Goal: Information Seeking & Learning: Understand process/instructions

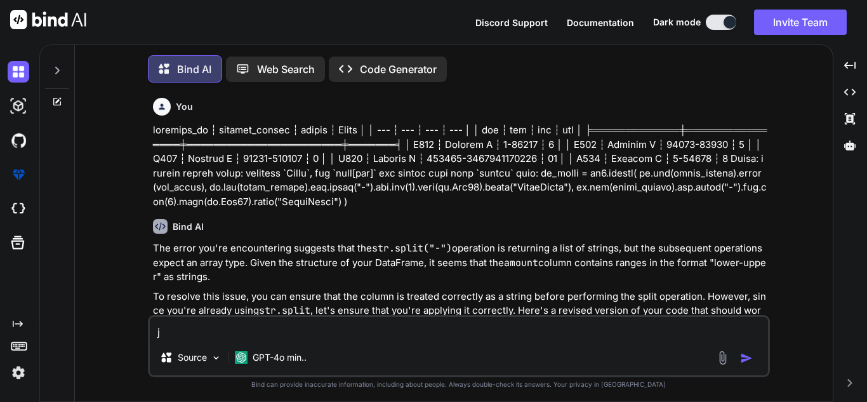
scroll to position [2213, 0]
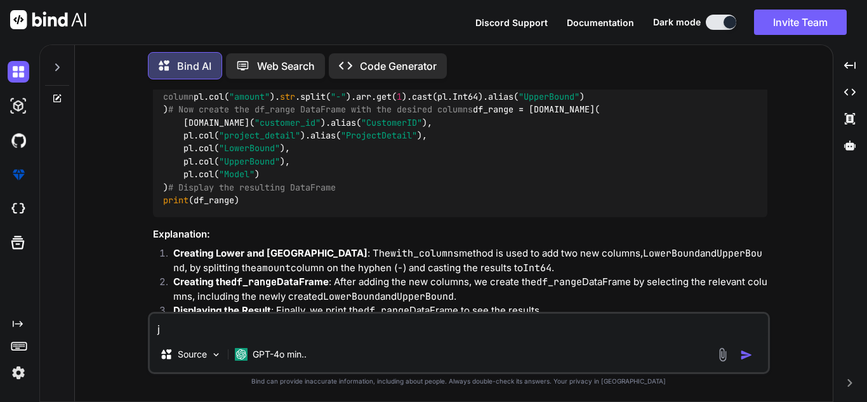
click at [64, 93] on div at bounding box center [57, 98] width 34 height 10
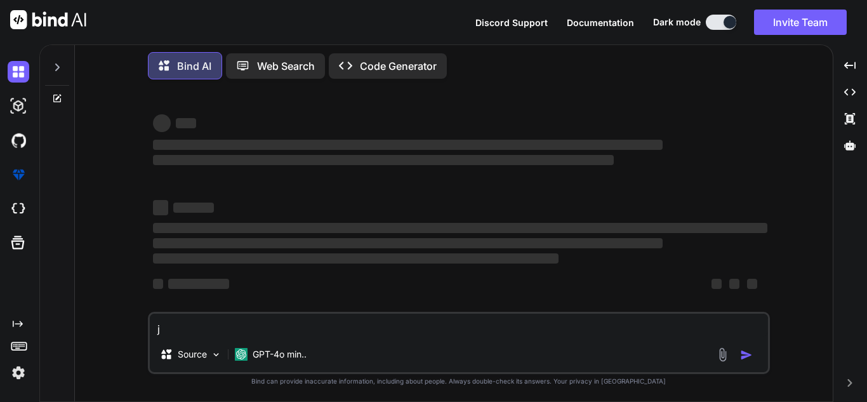
type textarea "x"
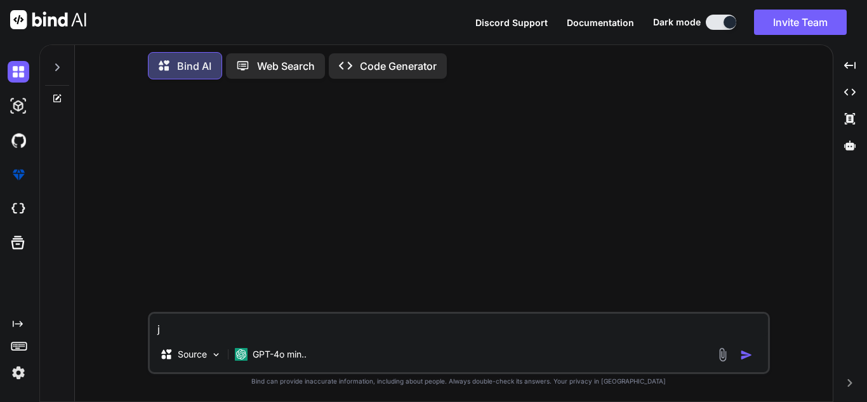
click at [263, 327] on textarea "j" at bounding box center [459, 324] width 618 height 23
type textarea "x"
type textarea "d"
type textarea "x"
type textarea "do"
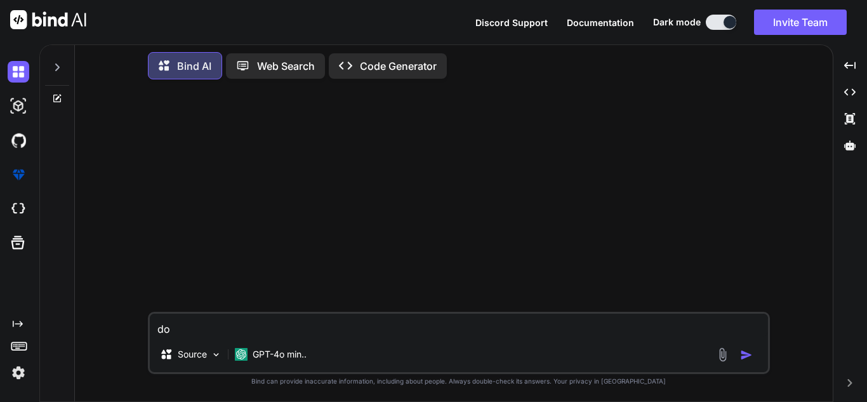
type textarea "x"
type textarea "do"
type textarea "x"
type textarea "do t"
type textarea "x"
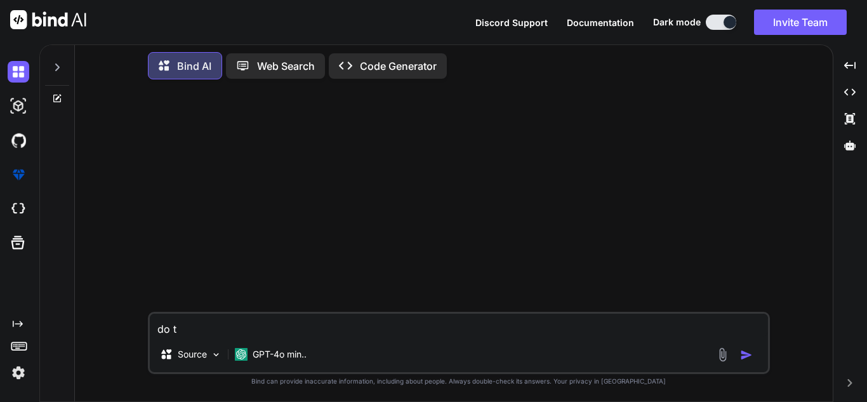
type textarea "do th"
type textarea "x"
type textarea "do thi"
type textarea "x"
type textarea "do this"
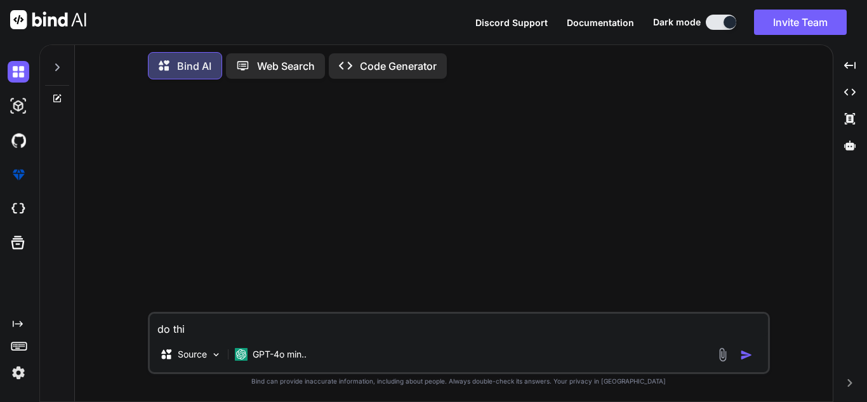
type textarea "x"
type textarea "do this"
type textarea "x"
type textarea "do this i"
type textarea "x"
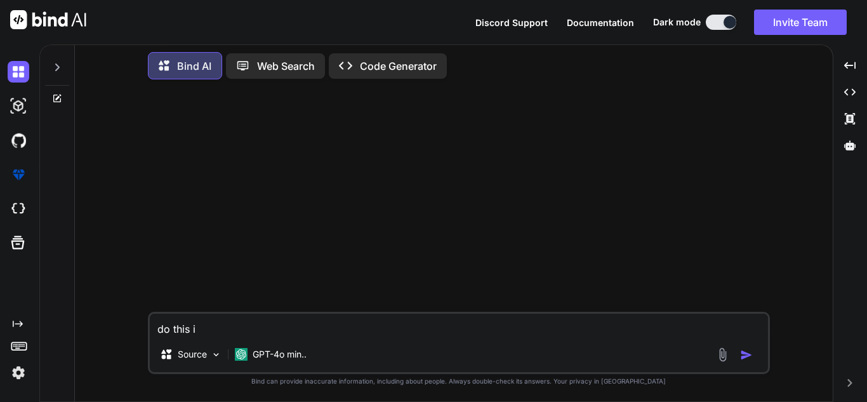
type textarea "do this in"
type textarea "x"
type textarea "do this in"
type textarea "x"
type textarea "do this in s"
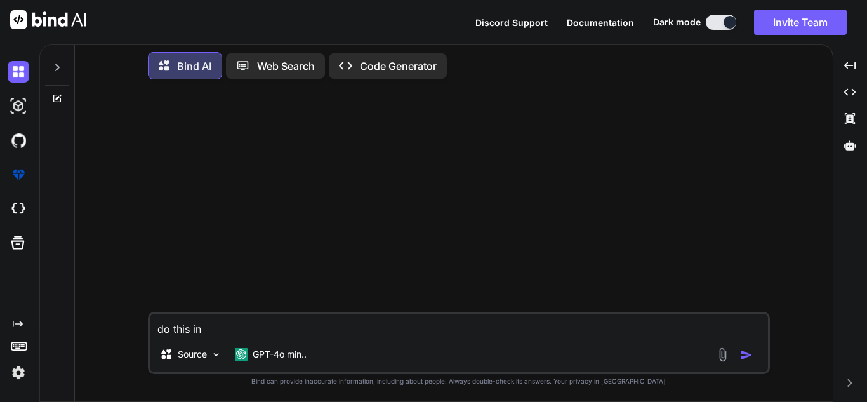
type textarea "x"
type textarea "do this in si"
type textarea "x"
type textarea "do this in sin"
type textarea "x"
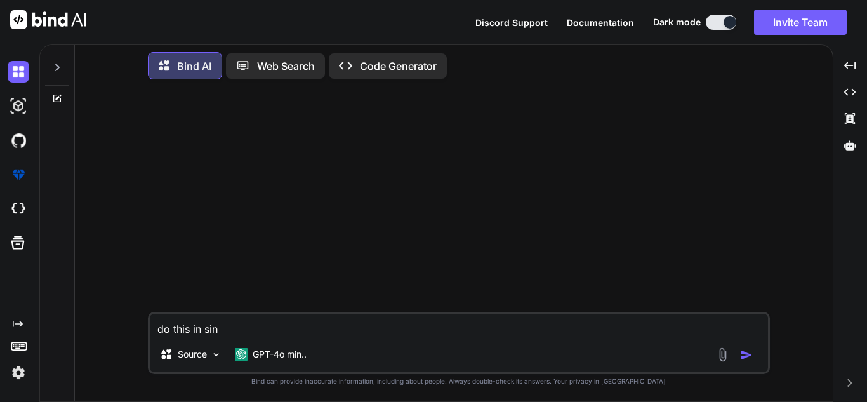
type textarea "do this in sing"
type textarea "x"
type textarea "do this in singl"
type textarea "x"
type textarea "do this in single"
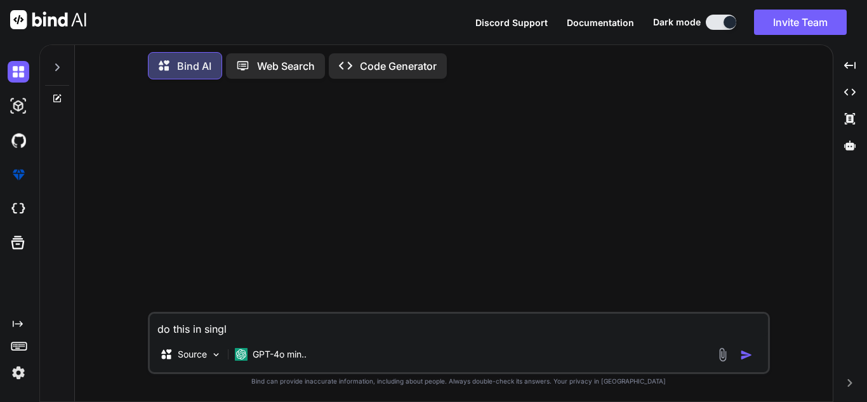
type textarea "x"
type textarea "do this in single"
type textarea "x"
type textarea "do this in single l"
type textarea "x"
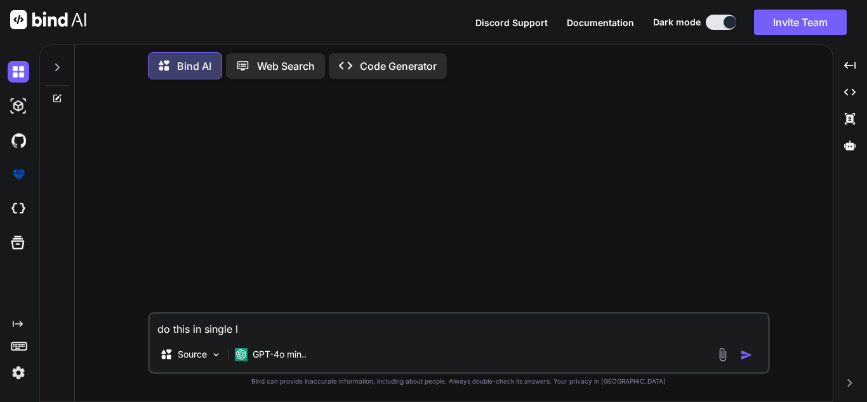
type textarea "do this in single li"
type textarea "x"
type textarea "do this in single lin"
type textarea "x"
type textarea "do this in single line"
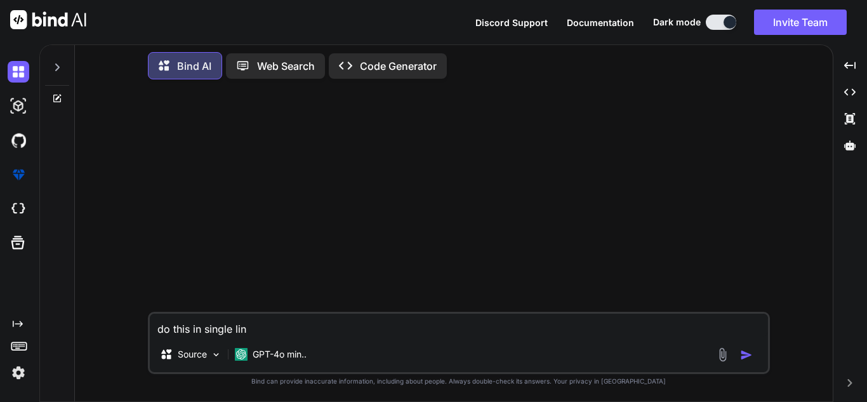
type textarea "x"
type textarea "do this in single line:"
type textarea "x"
type textarea "do this in single line"
type textarea "x"
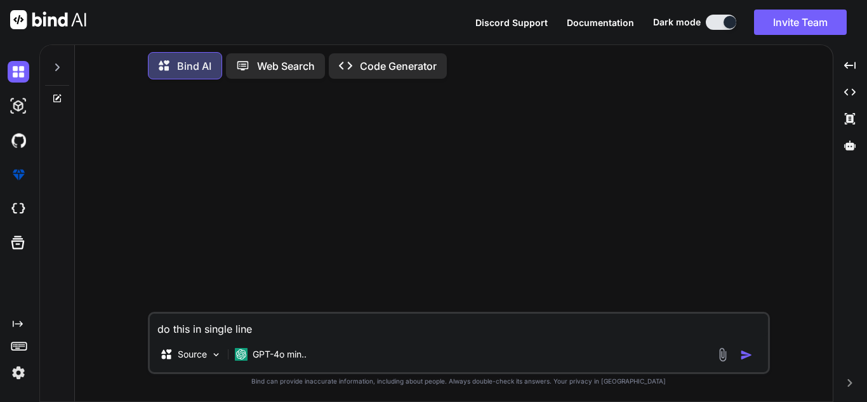
type textarea "do this in single line"
type textarea "x"
type textarea "do this in single line u"
type textarea "x"
type textarea "do this in single line us"
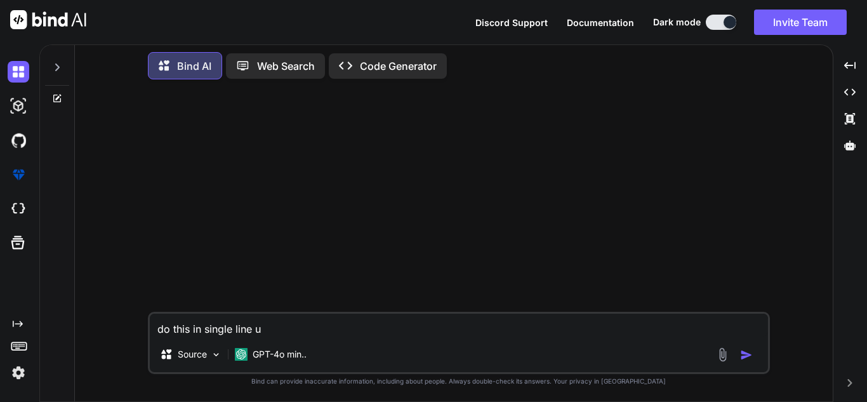
type textarea "x"
type textarea "do this in single line usi"
type textarea "x"
type textarea "do this in single line usin"
type textarea "x"
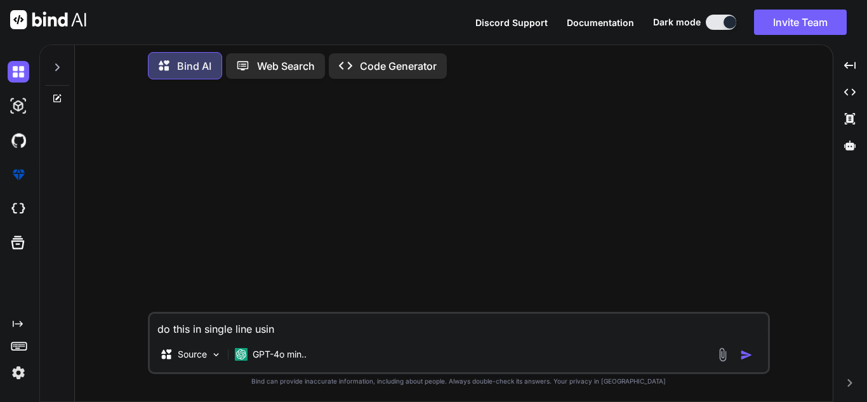
type textarea "do this in single line using"
type textarea "x"
type textarea "do this in single line using"
type textarea "x"
type textarea "do this in single line using l"
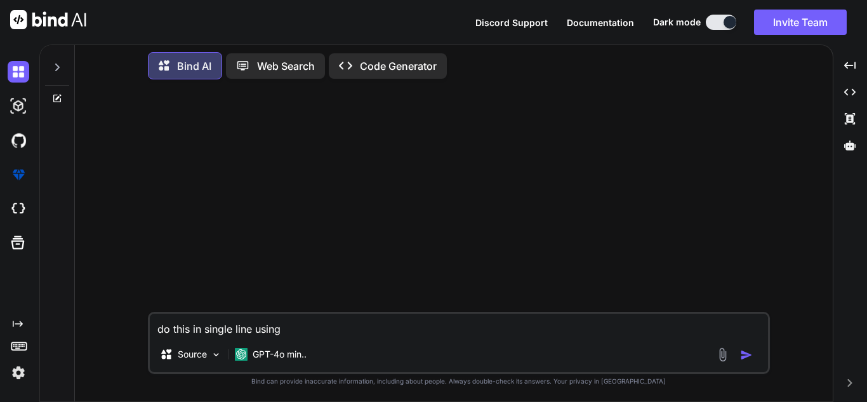
type textarea "x"
type textarea "do this in single line using li"
type textarea "x"
type textarea "do this in single line using lis"
type textarea "x"
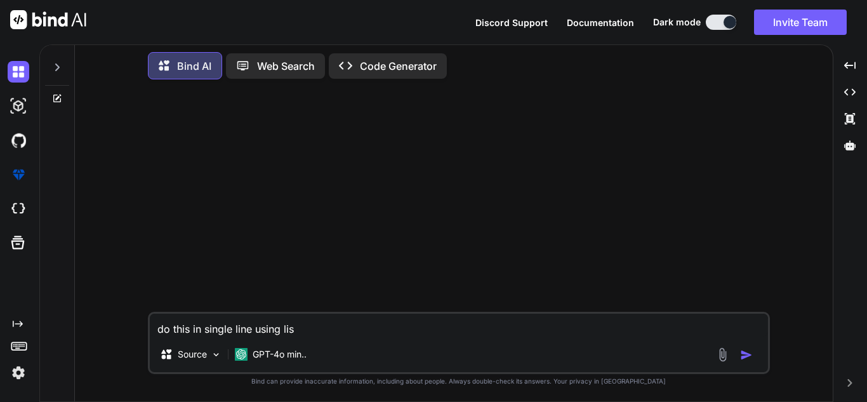
type textarea "do this in single line using list"
type textarea "x"
type textarea "do this in single line using list"
type textarea "x"
type textarea "do this in single line using list c"
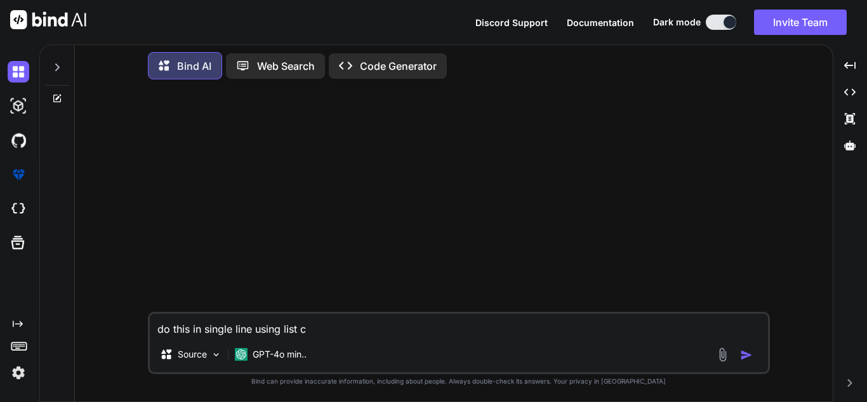
type textarea "x"
type textarea "do this in single line using list co"
type textarea "x"
type textarea "do this in single line using list com"
type textarea "x"
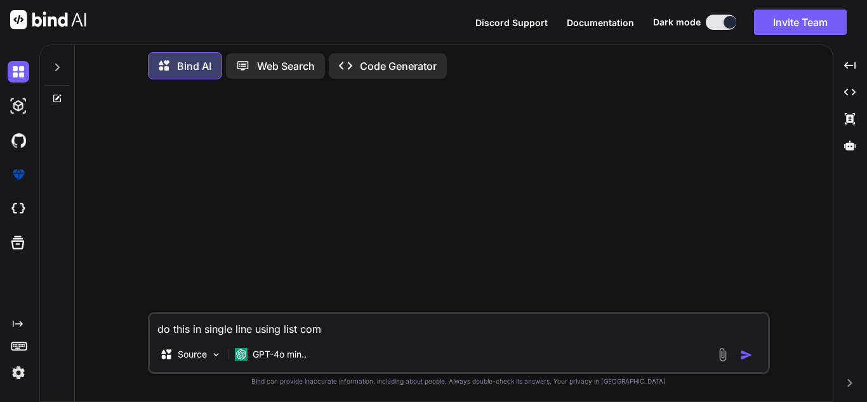
type textarea "do this in single line using list comp"
type textarea "x"
type textarea "do this in single line using list compr"
type textarea "x"
type textarea "do this in single line using list compre"
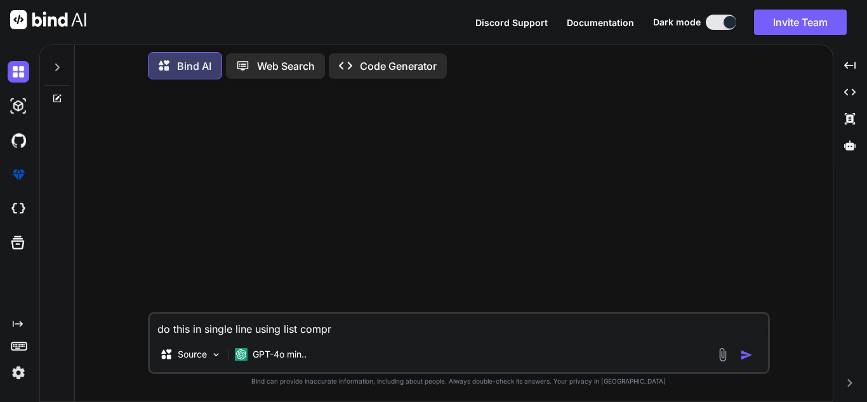
type textarea "x"
type textarea "do this in single line using list compreh"
type textarea "x"
type textarea "do this in single line using list comprehe"
type textarea "x"
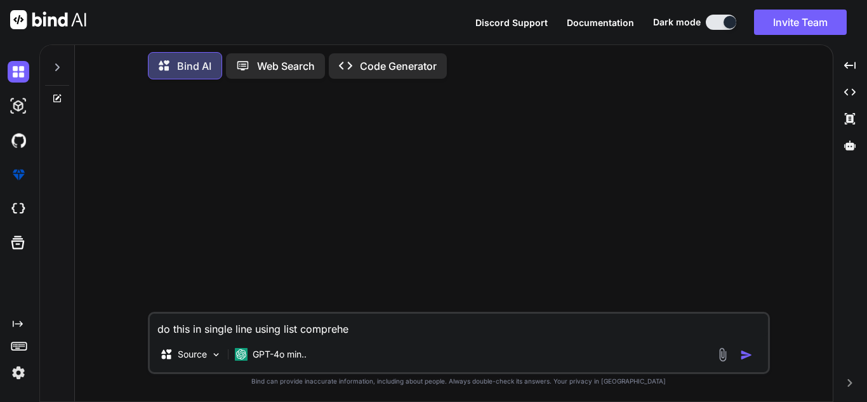
type textarea "do this in single line using list comprehen"
type textarea "x"
type textarea "do this in single line using list comprehens"
type textarea "x"
type textarea "do this in single line using list comprehensi"
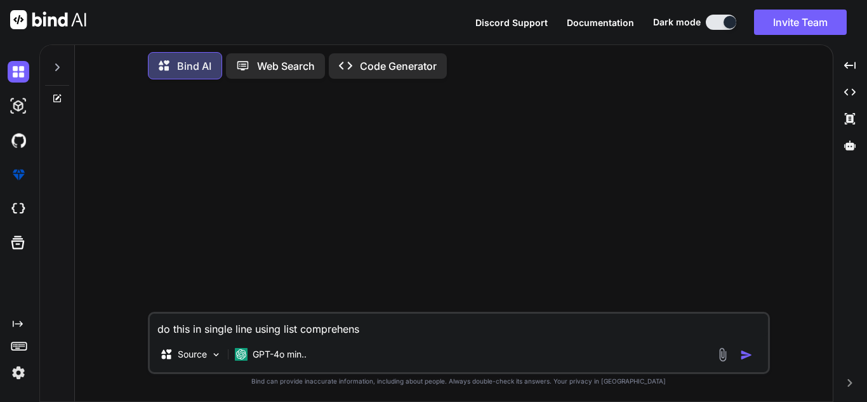
type textarea "x"
type textarea "do this in single line using list comprehensio"
type textarea "x"
type textarea "do this in single line using list comprehension"
type textarea "x"
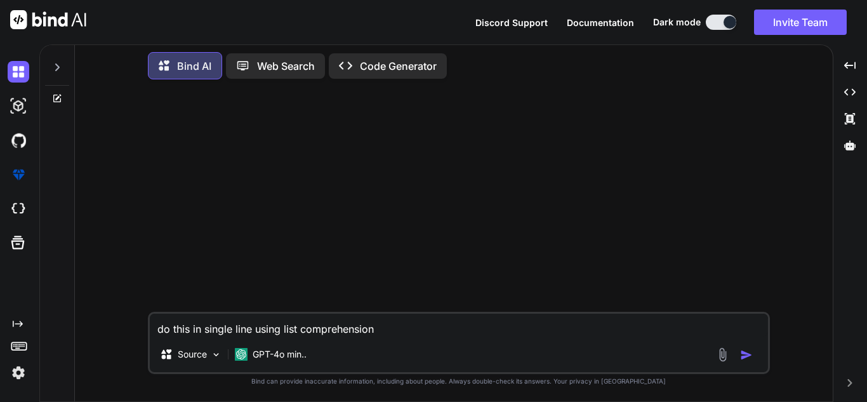
type textarea "do this in single line using list comprehension"
type textarea "x"
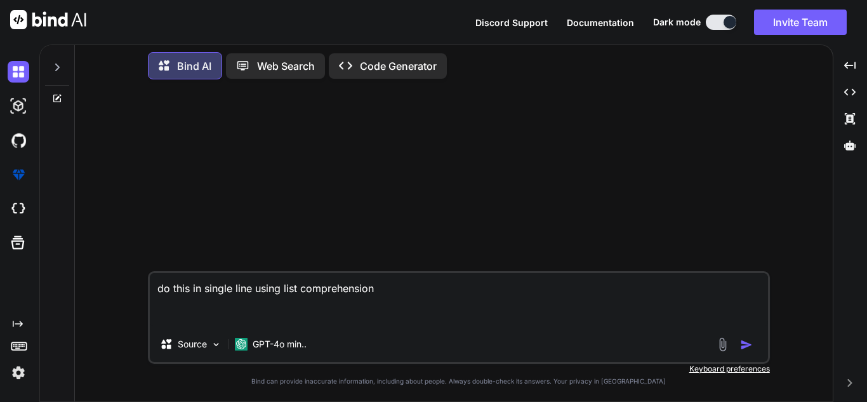
type textarea "do this in single line using list comprehension"
type textarea "x"
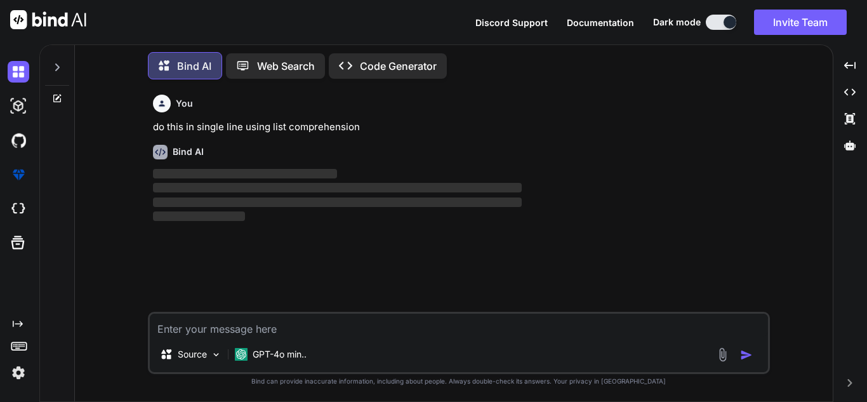
paste textarea "ls = [] for field in a: ls[int(field['seq'])-1] = field['name']"
type textarea "ls = [] for field in a: ls[int(field['seq'])-1] = field['name']"
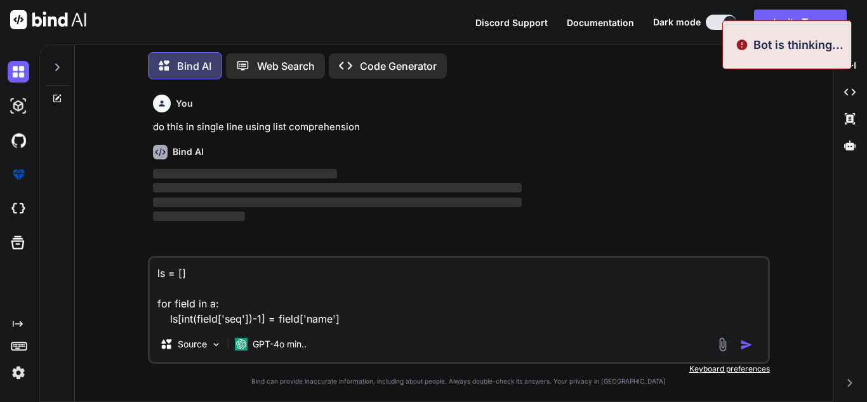
type textarea "x"
type textarea "ls = [] for field in a: ls[int(field['seq'])-1] = field['name']"
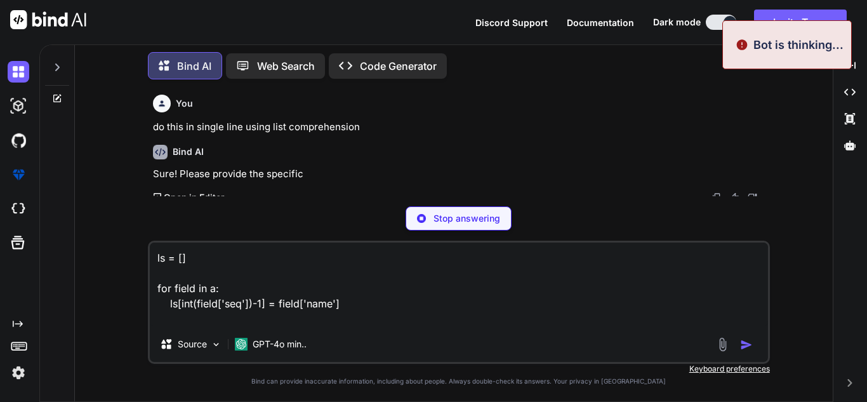
type textarea "x"
type textarea "ls = [] for field in a: ls[int(field['seq'])-1] = field['name']"
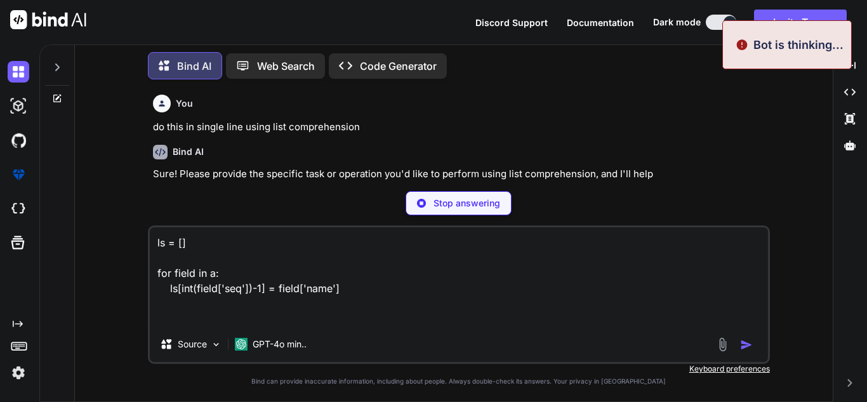
type textarea "x"
type textarea "ls = [] for field in a: ls[int(field['seq'])-1] = field['name']"
type textarea "x"
type textarea "ls = [] for field in a: ls[int(field['seq'])-1] = field['name']"
type textarea "x"
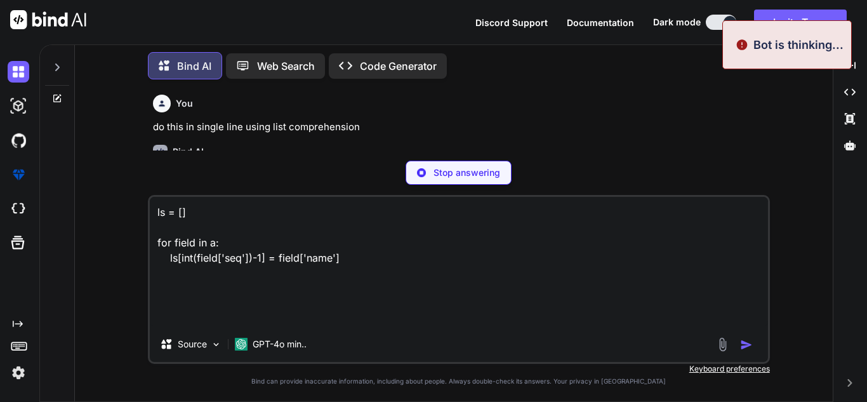
type textarea "ls = [] for field in a: ls[int(field['seq'])-1] = field['name']"
type textarea "x"
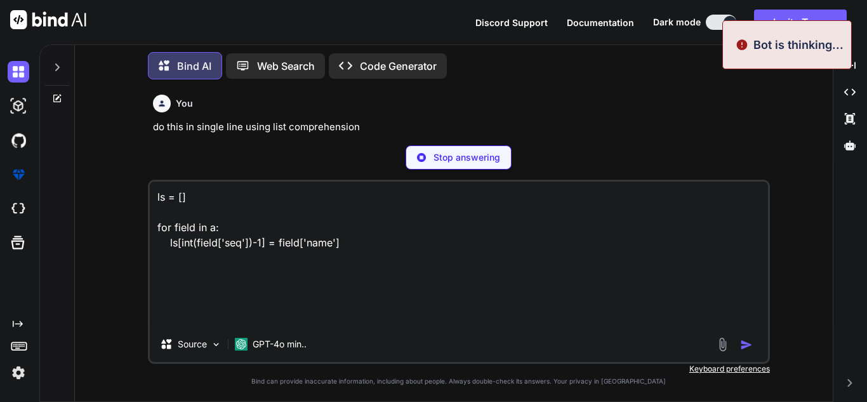
type textarea "ls = [] for field in a: ls[int(field['seq'])-1] = field['name']"
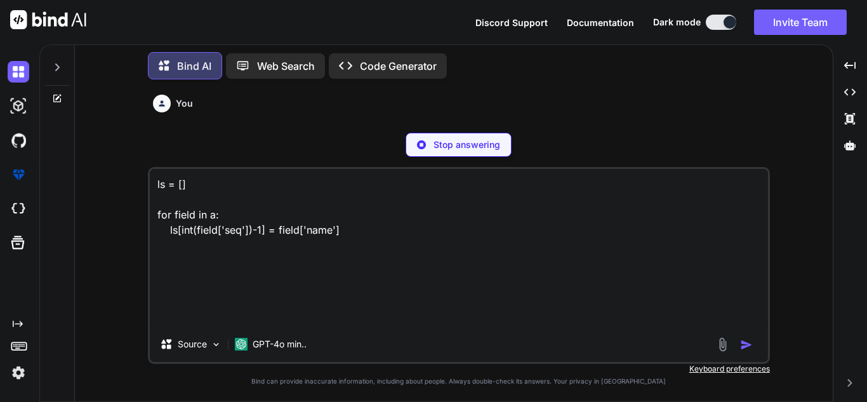
type textarea "x"
type textarea "ls = [] for field in a: ls[int(field['seq'])-1] = field['name']"
type textarea "x"
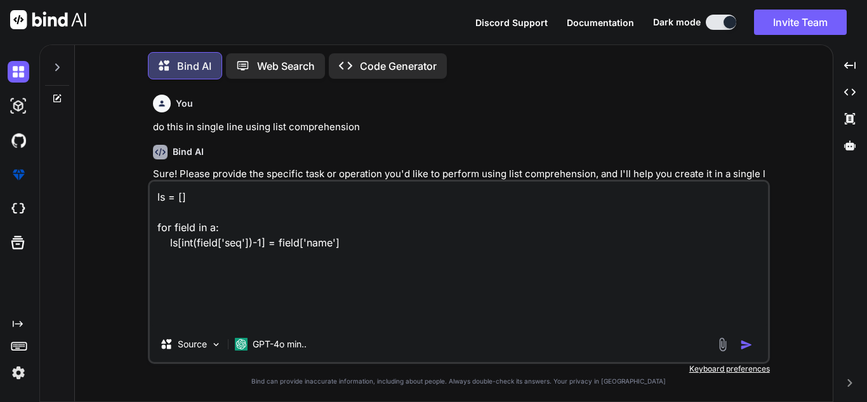
type textarea "ls = [] for field in a: ls[int(field['seq'])-1] = field['name']"
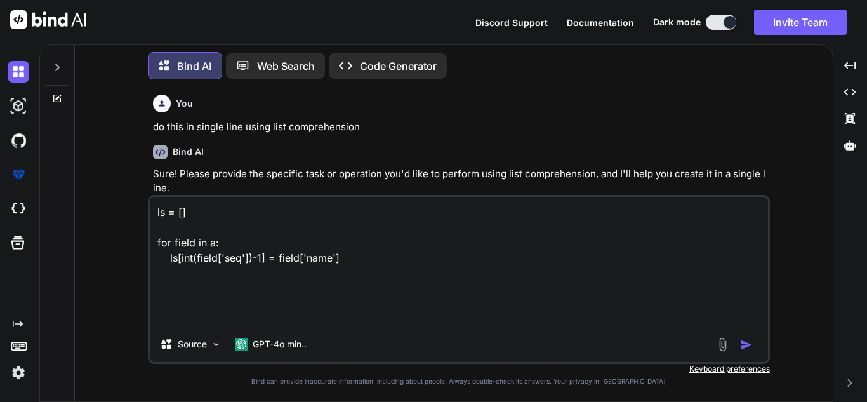
type textarea "x"
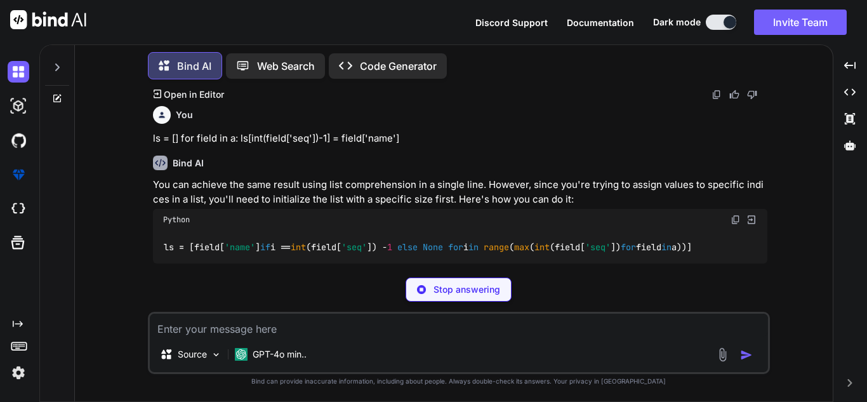
scroll to position [154, 0]
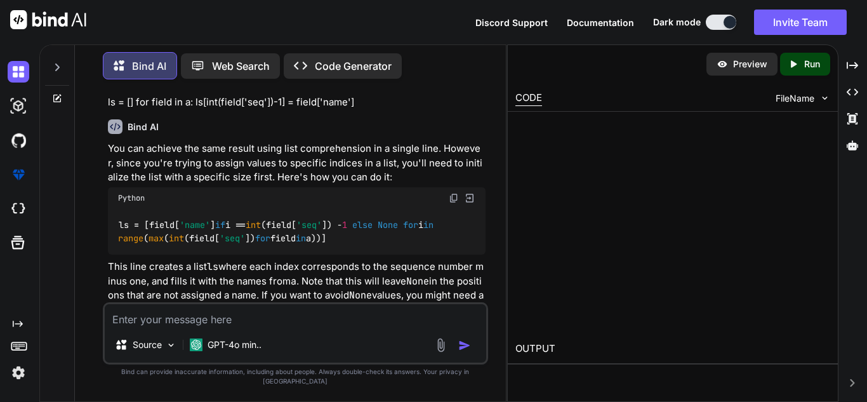
type textarea "x"
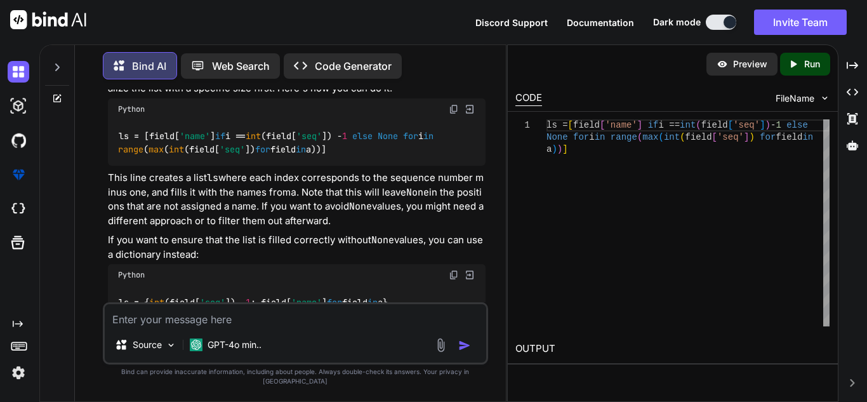
scroll to position [318, 0]
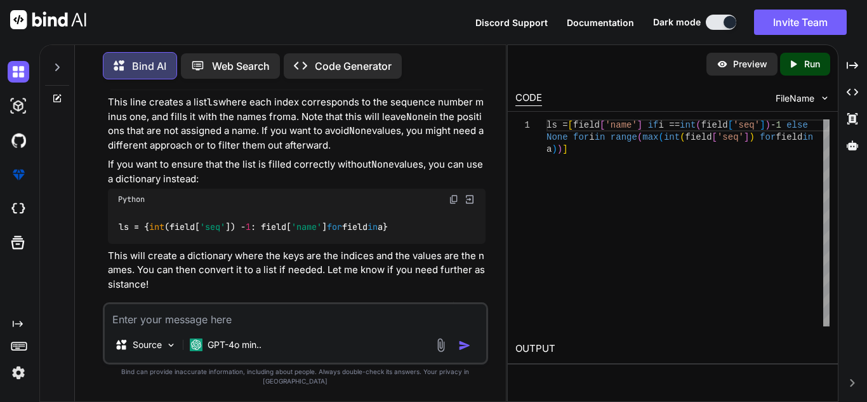
type textarea "s"
type textarea "x"
type textarea "si"
type textarea "x"
type textarea "sim"
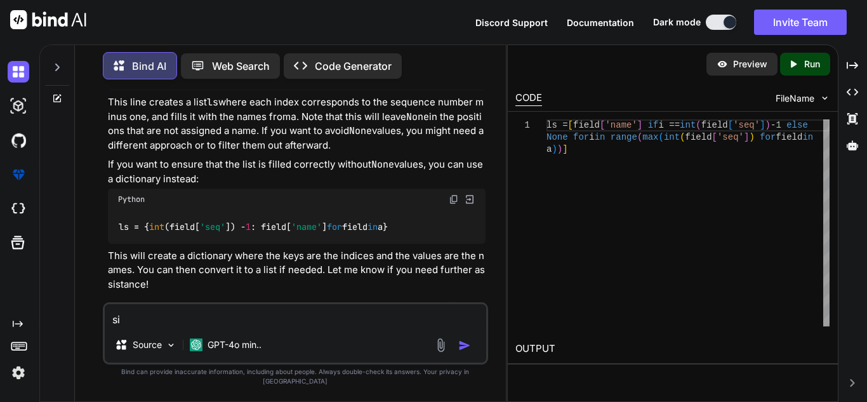
type textarea "x"
type textarea "simp"
type textarea "x"
type textarea "simpl"
type textarea "x"
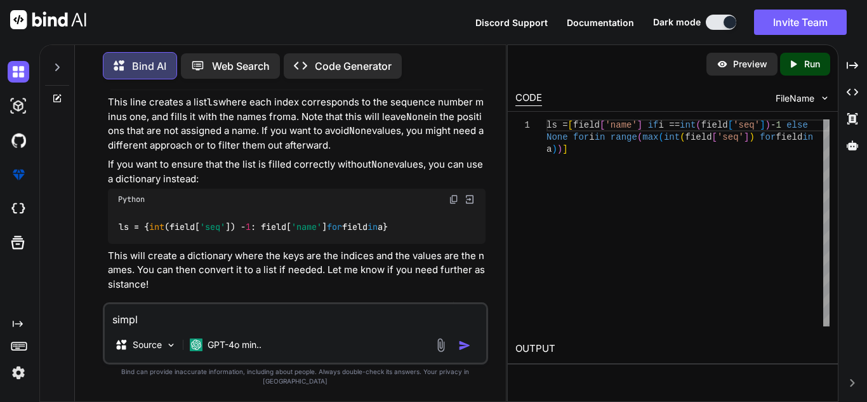
type textarea "simple"
type textarea "x"
type textarea "simple"
type textarea "x"
type textarea "simple t"
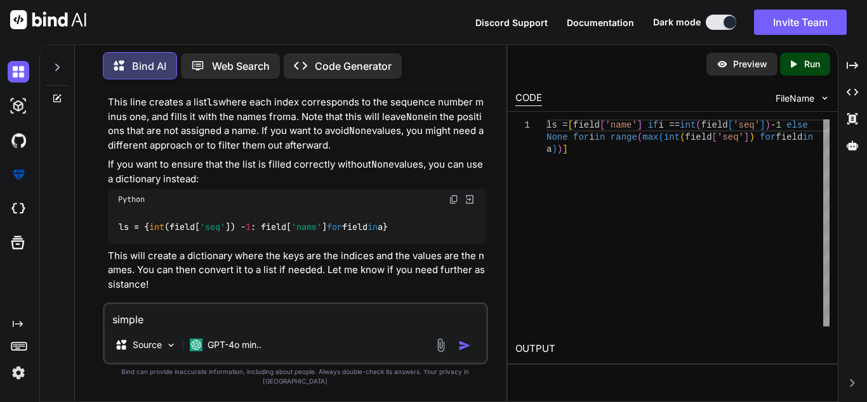
type textarea "x"
type textarea "simple th"
type textarea "x"
type textarea "simple thi"
type textarea "x"
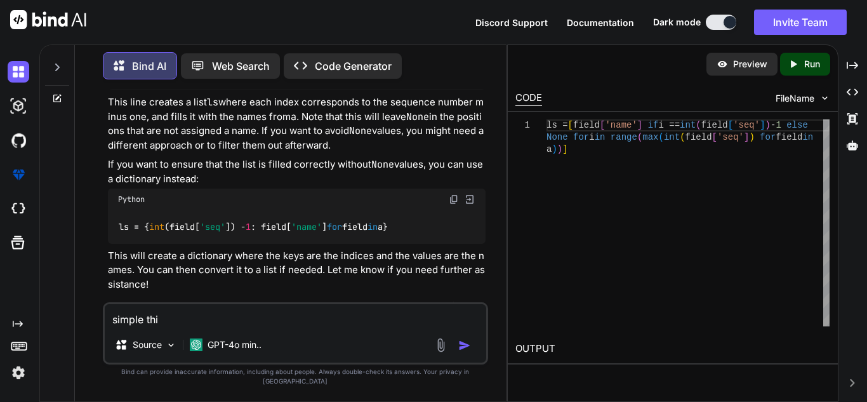
type textarea "simple thin"
type textarea "x"
type textarea "simple thing"
type textarea "x"
type textarea "simple thing"
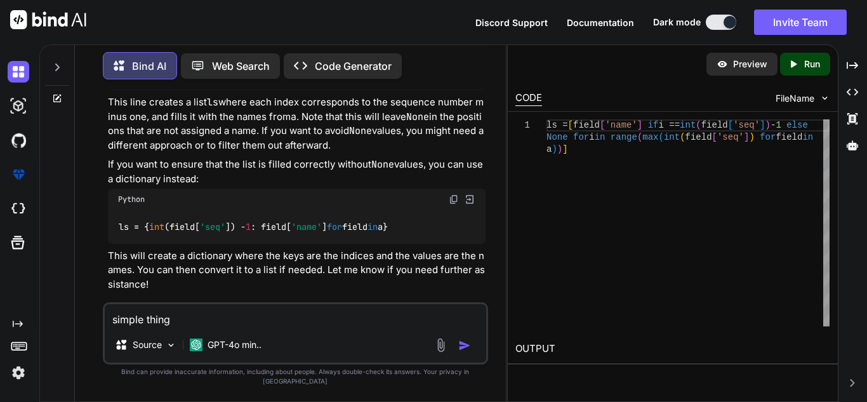
type textarea "x"
type textarea "simple thing I"
type textarea "x"
type textarea "simple thing I"
type textarea "x"
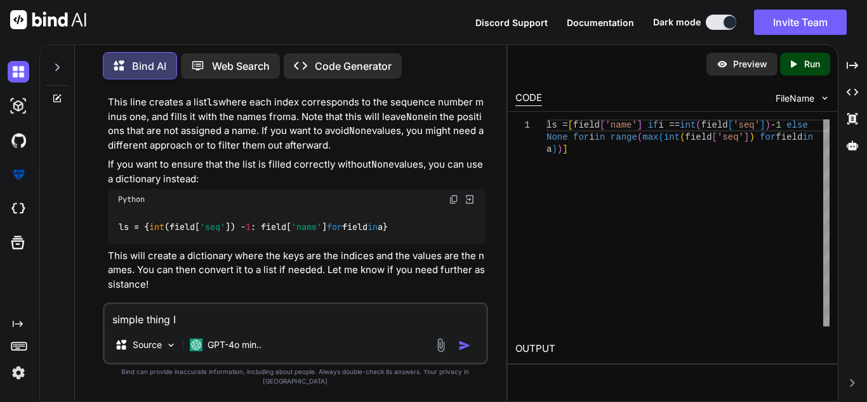
type textarea "simple thing I w"
type textarea "x"
type textarea "simple thing I wa"
type textarea "x"
type textarea "simple thing I wan"
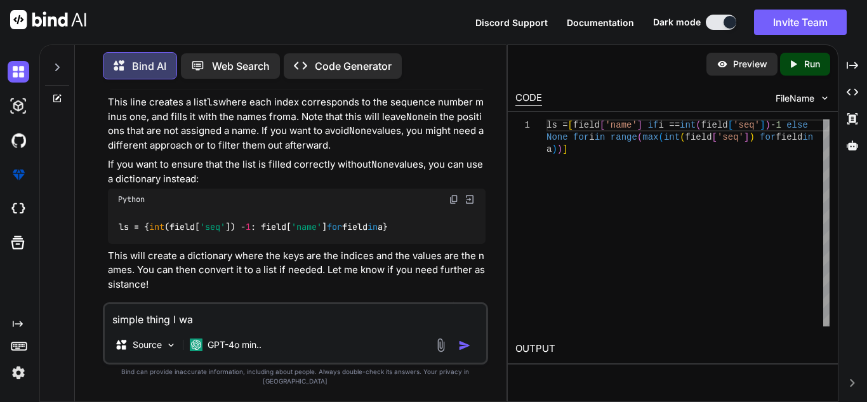
type textarea "x"
type textarea "simple thing I want"
type textarea "x"
type textarea "simple thing I want"
type textarea "x"
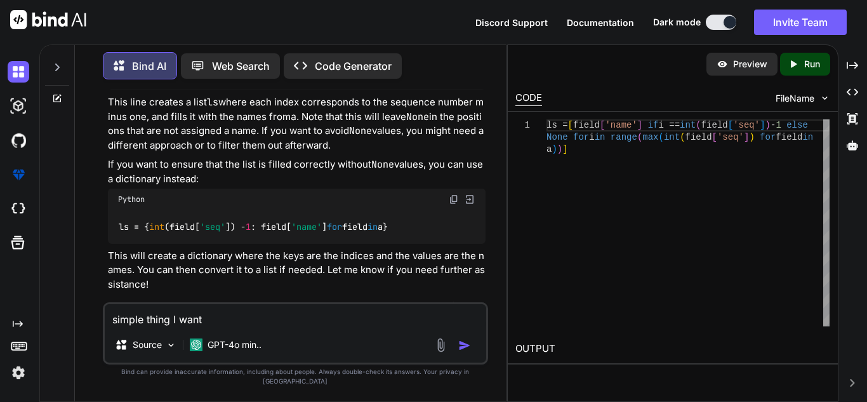
type textarea "simple thing I want i"
type textarea "x"
type textarea "simple thing I want is"
type textarea "x"
type textarea "simple thing I want is"
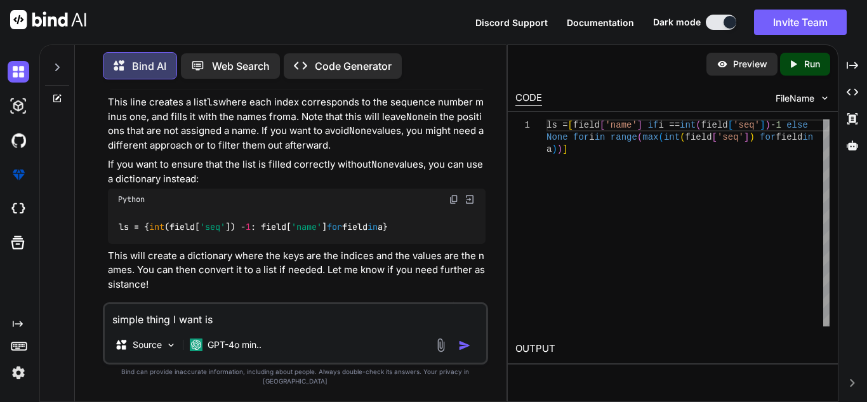
type textarea "x"
type textarea "simple thing I want is t"
type textarea "x"
type textarea "simple thing I want is th"
type textarea "x"
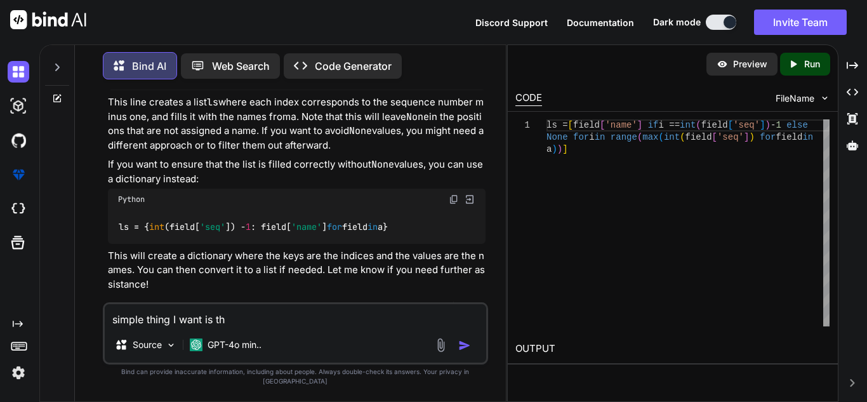
type textarea "simple thing I want is tha"
type textarea "x"
type textarea "simple thing I want is that"
type textarea "x"
type textarea "simple thing I want is that"
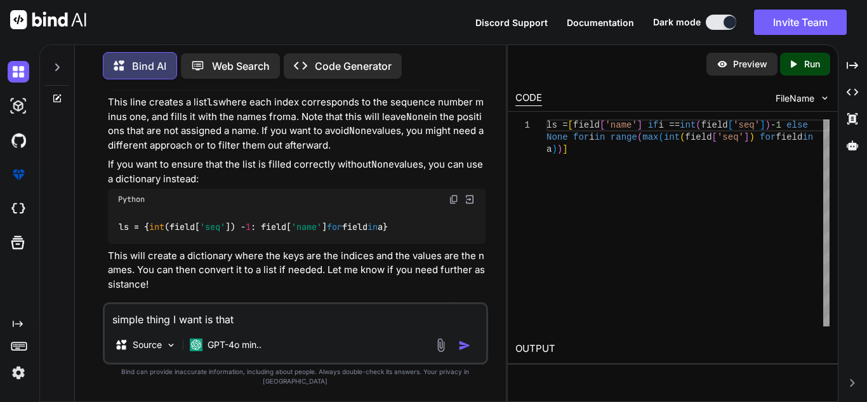
type textarea "x"
type textarea "simple thing I want is that I"
type textarea "x"
type textarea "simple thing I want is that I"
type textarea "x"
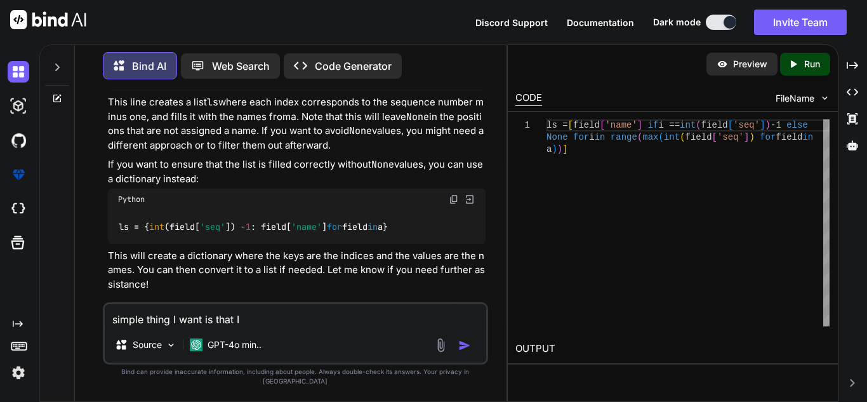
type textarea "simple thing I want is that I h"
type textarea "x"
type textarea "simple thing I want is that I ha"
type textarea "x"
type textarea "simple thing I want is that I hav"
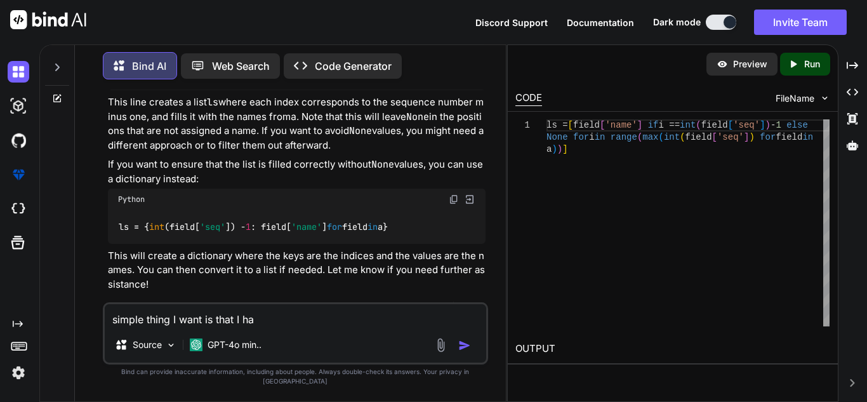
type textarea "x"
type textarea "simple thing I want is that I have"
type textarea "x"
type textarea "simple thing I want is that I have"
type textarea "x"
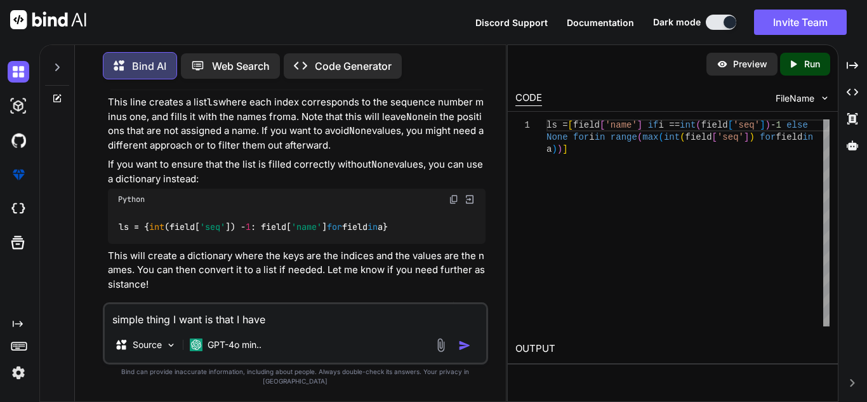
type textarea "simple thing I want is that I have o"
type textarea "x"
type textarea "simple thing I want is that I have on"
type textarea "x"
type textarea "simple thing I want is that I have one"
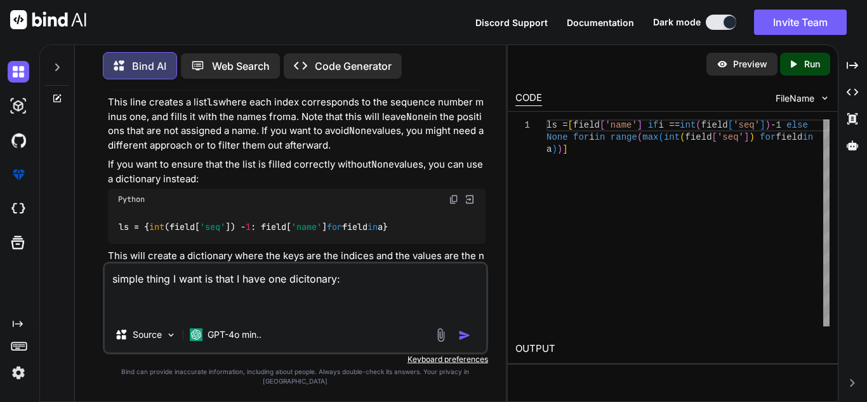
paste textarea "[ { "name": "json_column", "seq": "1" }, { "name": "date_column", "seq": "2" },…"
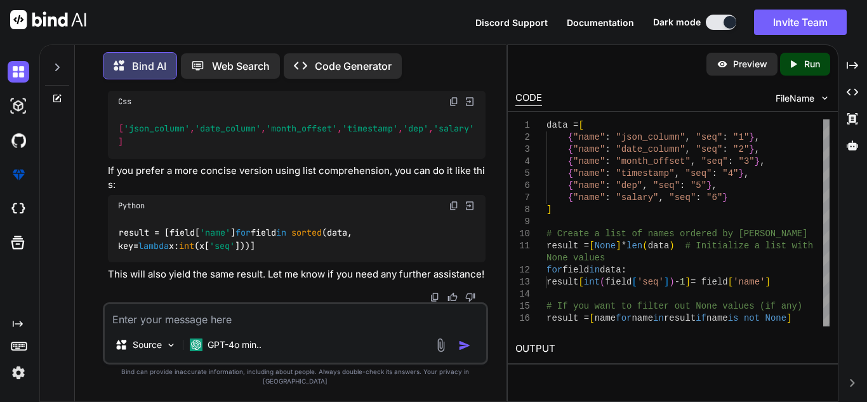
scroll to position [977, 0]
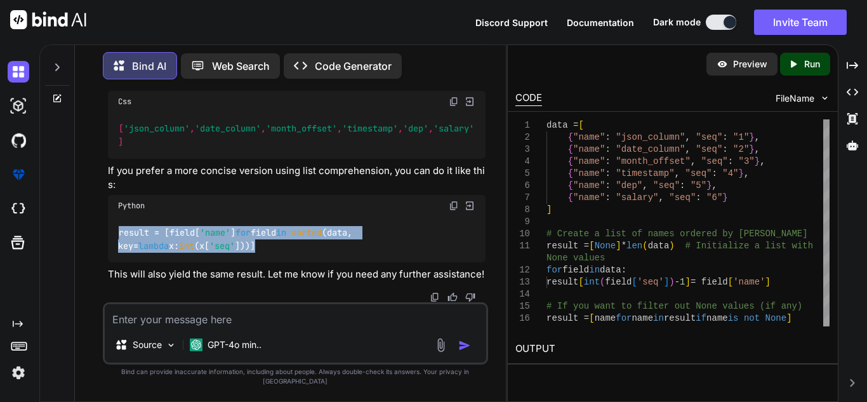
drag, startPoint x: 117, startPoint y: 239, endPoint x: 205, endPoint y: 257, distance: 89.3
click at [205, 257] on div "result = [field[ 'name' ] for field in sorted (data, key= lambda x: int (x[ 'se…" at bounding box center [296, 239] width 377 height 46
copy code "result = [field[ 'name' ] for field in sorted (data, key= lambda x: int (x[ 'se…"
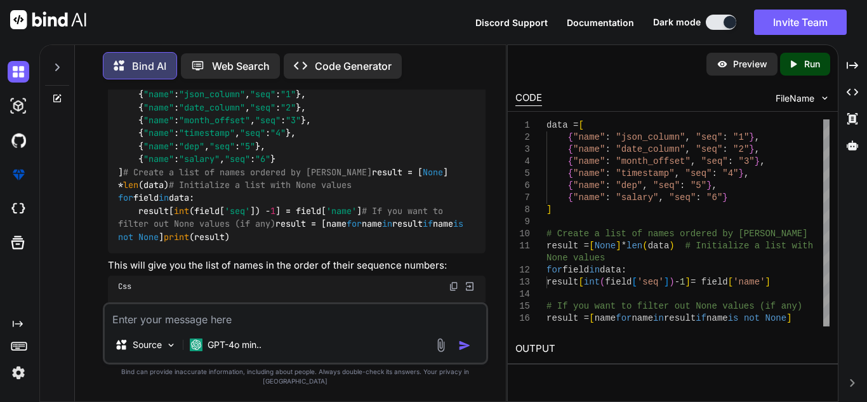
scroll to position [779, 0]
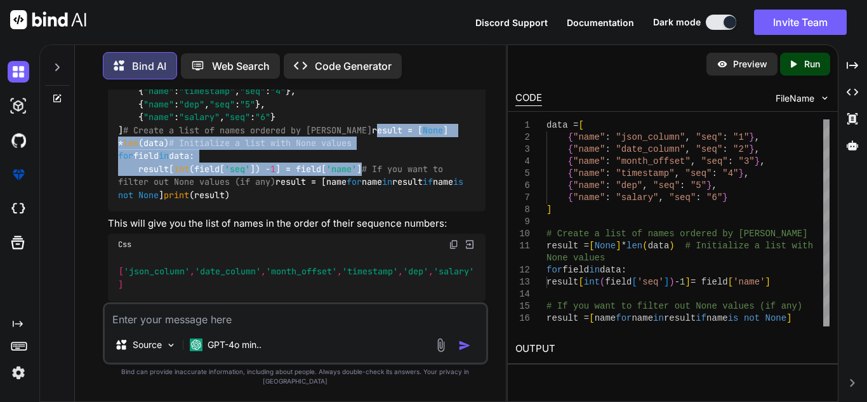
drag, startPoint x: 117, startPoint y: 166, endPoint x: 372, endPoint y: 192, distance: 256.3
click at [372, 192] on div "data = [ { "name" : "json_column" , "seq" : "1" }, { "name" : "date_column" , "…" at bounding box center [296, 117] width 377 height 188
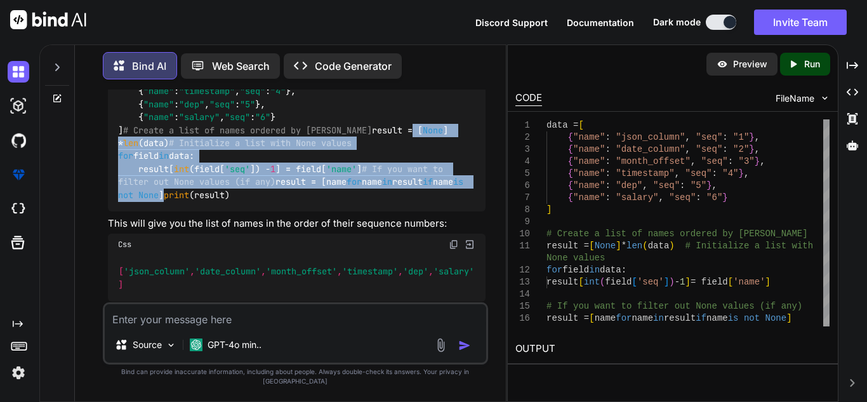
drag, startPoint x: 154, startPoint y: 169, endPoint x: 402, endPoint y: 233, distance: 255.4
click at [402, 211] on div "data = [ { "name" : "json_column" , "seq" : "1" }, { "name" : "date_column" , "…" at bounding box center [296, 117] width 377 height 188
copy code "= [ None ] * len (data) # Initialize a list with None values for field in data:…"
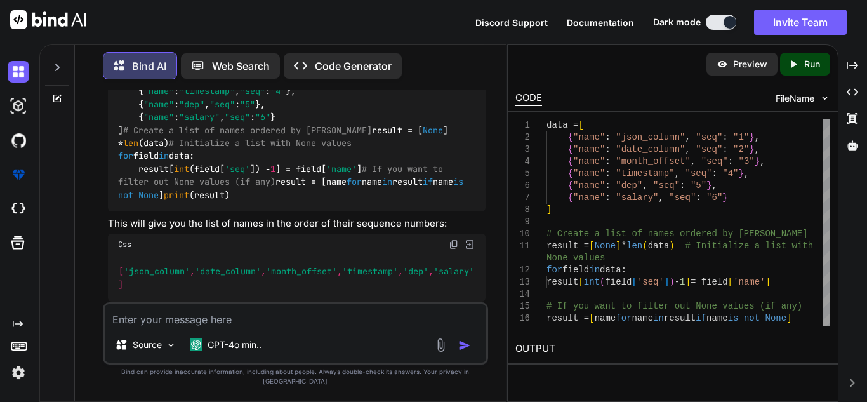
click at [224, 327] on textarea at bounding box center [295, 315] width 381 height 23
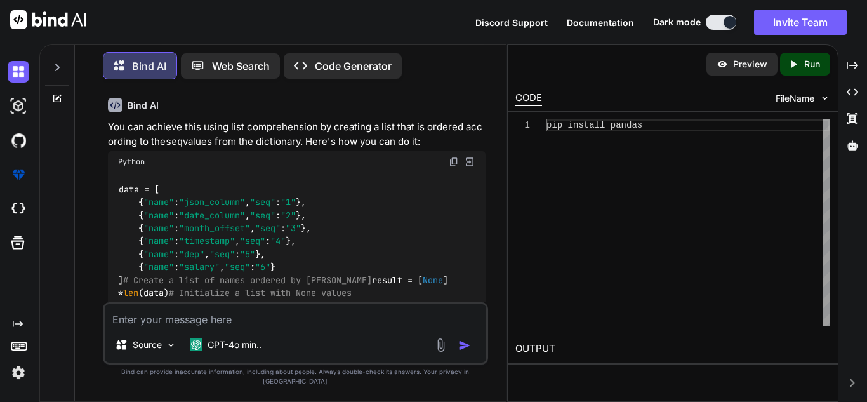
scroll to position [669, 0]
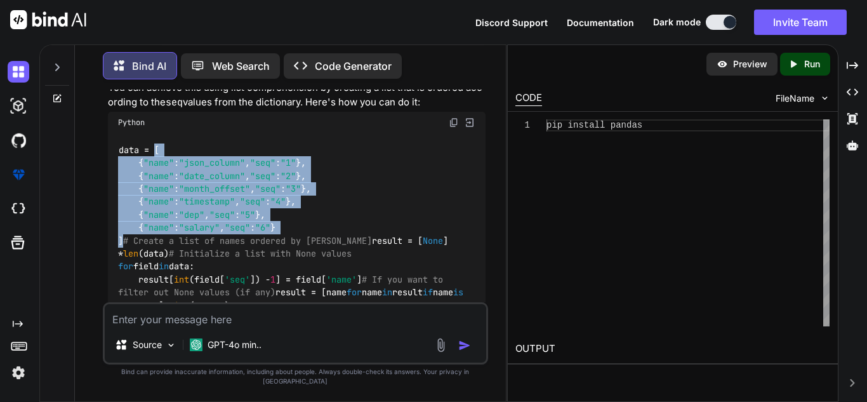
drag, startPoint x: 126, startPoint y: 246, endPoint x: 156, endPoint y: 148, distance: 102.1
click at [156, 148] on div "data = [ { "name" : "json_column" , "seq" : "1" }, { "name" : "date_column" , "…" at bounding box center [296, 227] width 377 height 188
copy code "[ { "name" : "json_column" , "seq" : "1" }, { "name" : "date_column" , "seq" : …"
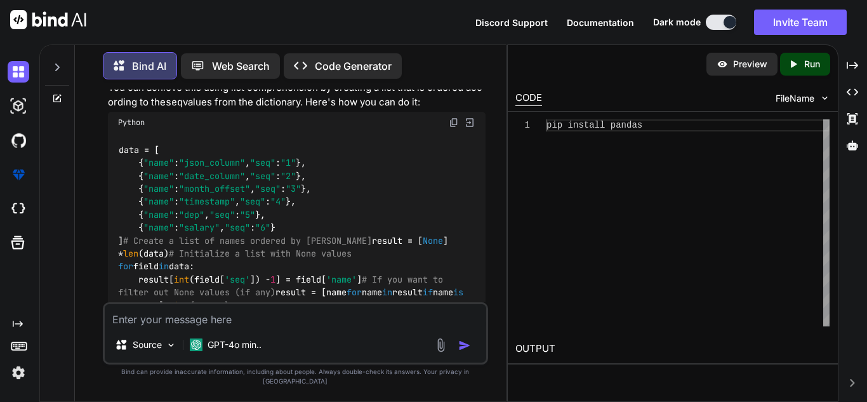
click at [170, 327] on textarea at bounding box center [295, 315] width 381 height 23
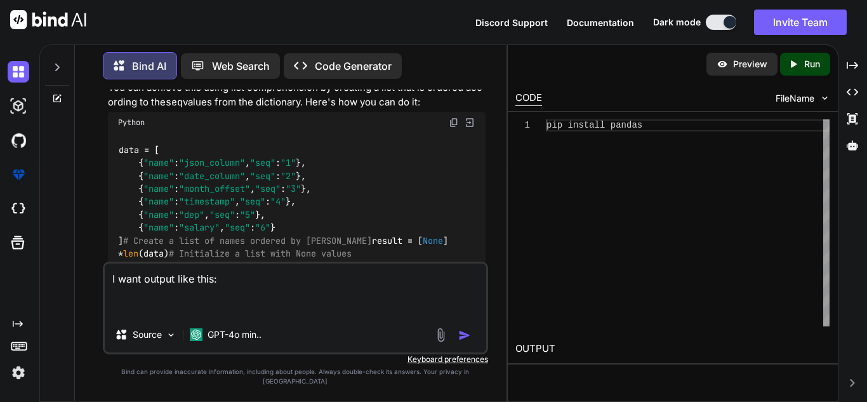
paste textarea "[ {"name": "json_column", "seq": "1"}, {"name": "date_column", "seq": "2"}, {"n…"
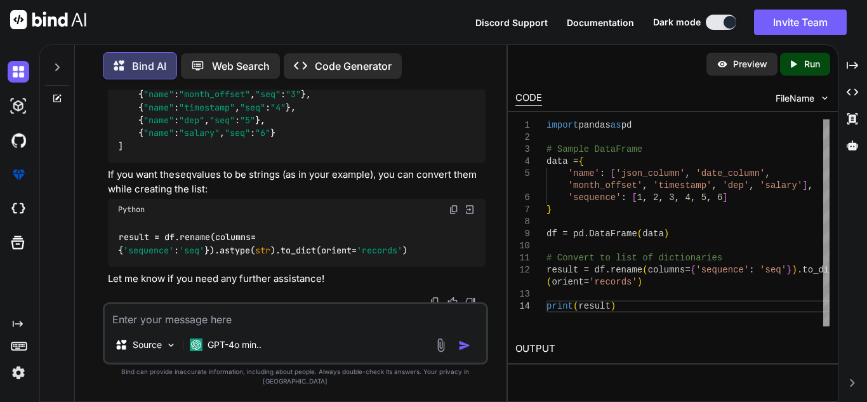
scroll to position [2183, 0]
click at [203, 327] on textarea at bounding box center [295, 315] width 381 height 23
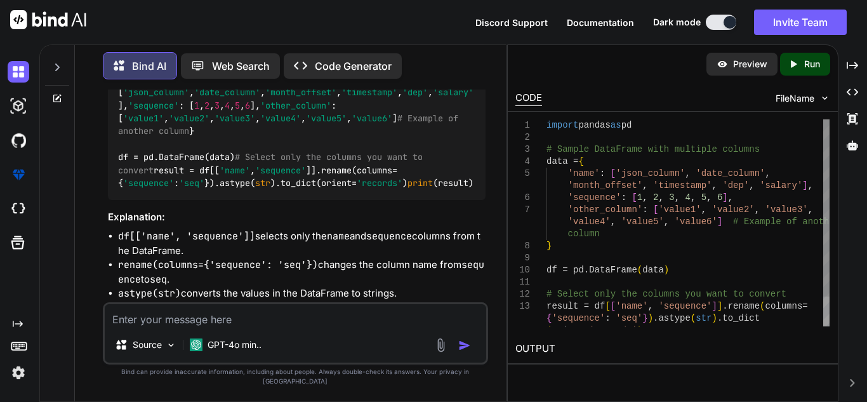
scroll to position [0, 0]
drag, startPoint x: 589, startPoint y: 304, endPoint x: 708, endPoint y: 309, distance: 118.7
click at [708, 309] on div "import pandas as pd # Sample DataFrame with multiple columns data = { 'name' : …" at bounding box center [687, 239] width 283 height 241
click at [354, 336] on div "Source GPT-4o min.." at bounding box center [295, 333] width 385 height 62
click at [279, 321] on textarea at bounding box center [295, 315] width 381 height 23
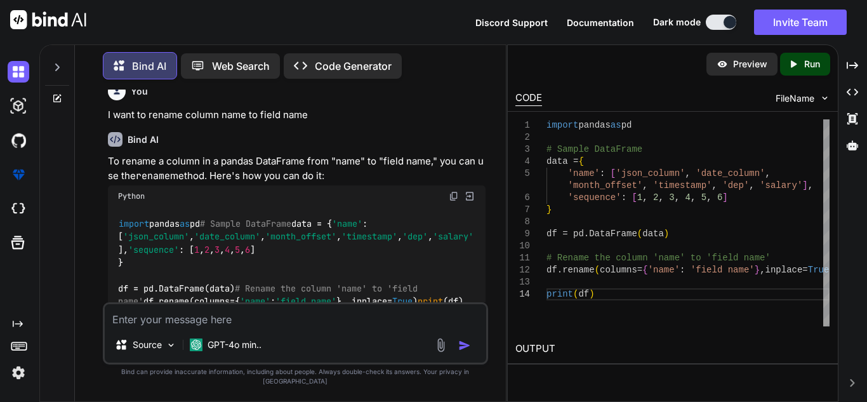
scroll to position [2881, 0]
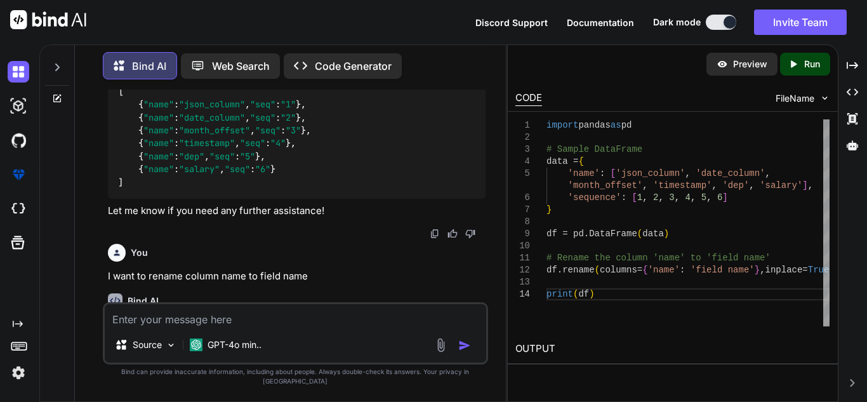
drag, startPoint x: 163, startPoint y: 280, endPoint x: 320, endPoint y: 259, distance: 158.1
copy code "df[[ 'name' , 'sequence' ]].rename(columns={ 'sequence' : 'seq' }).astype( str …"
click at [209, 327] on textarea at bounding box center [295, 315] width 381 height 23
paste textarea "df[['name', 'sequence']].rename(columns={'sequence': 'seq'}).astype(str).to_dic…"
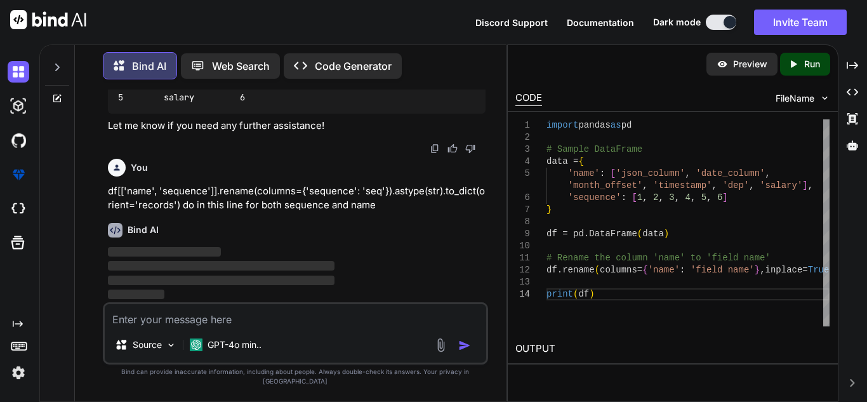
scroll to position [3970, 0]
